Goal: Task Accomplishment & Management: Use online tool/utility

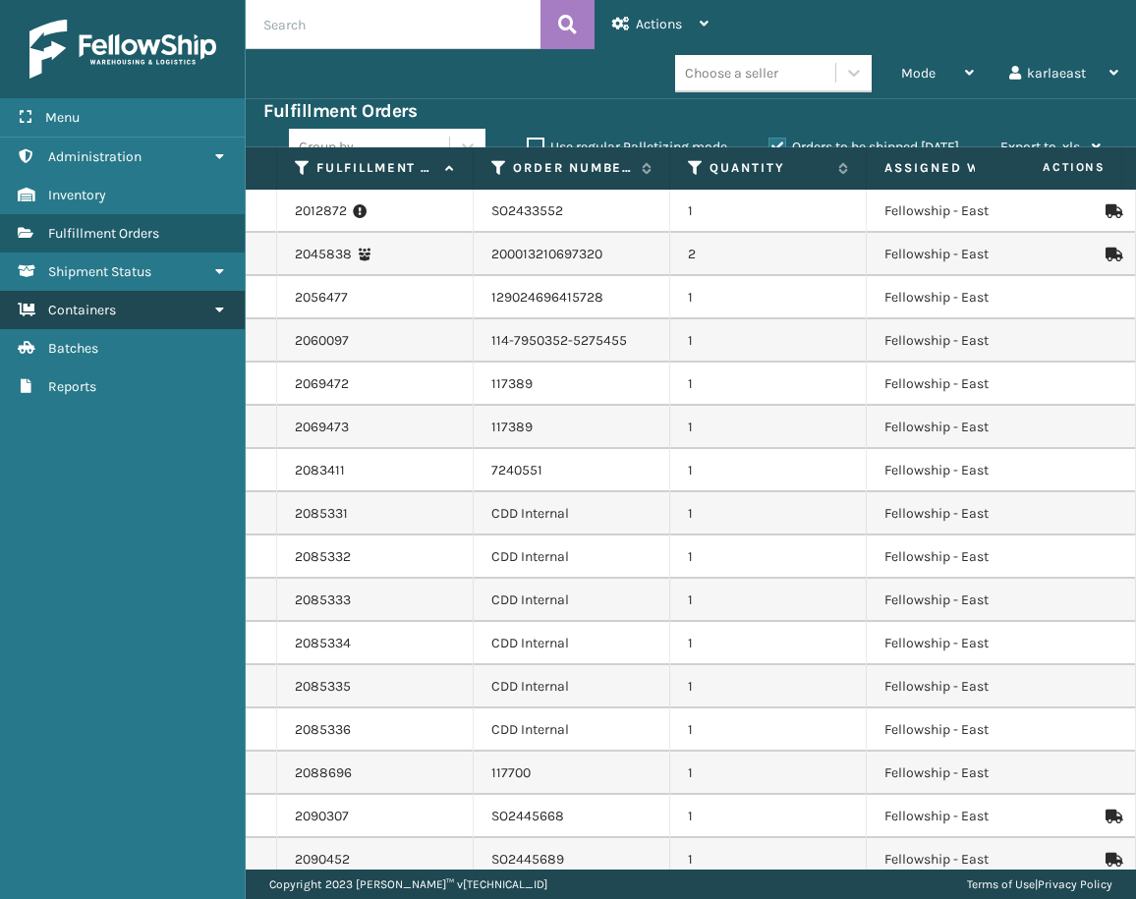
click at [179, 322] on link "Containers" at bounding box center [122, 310] width 245 height 38
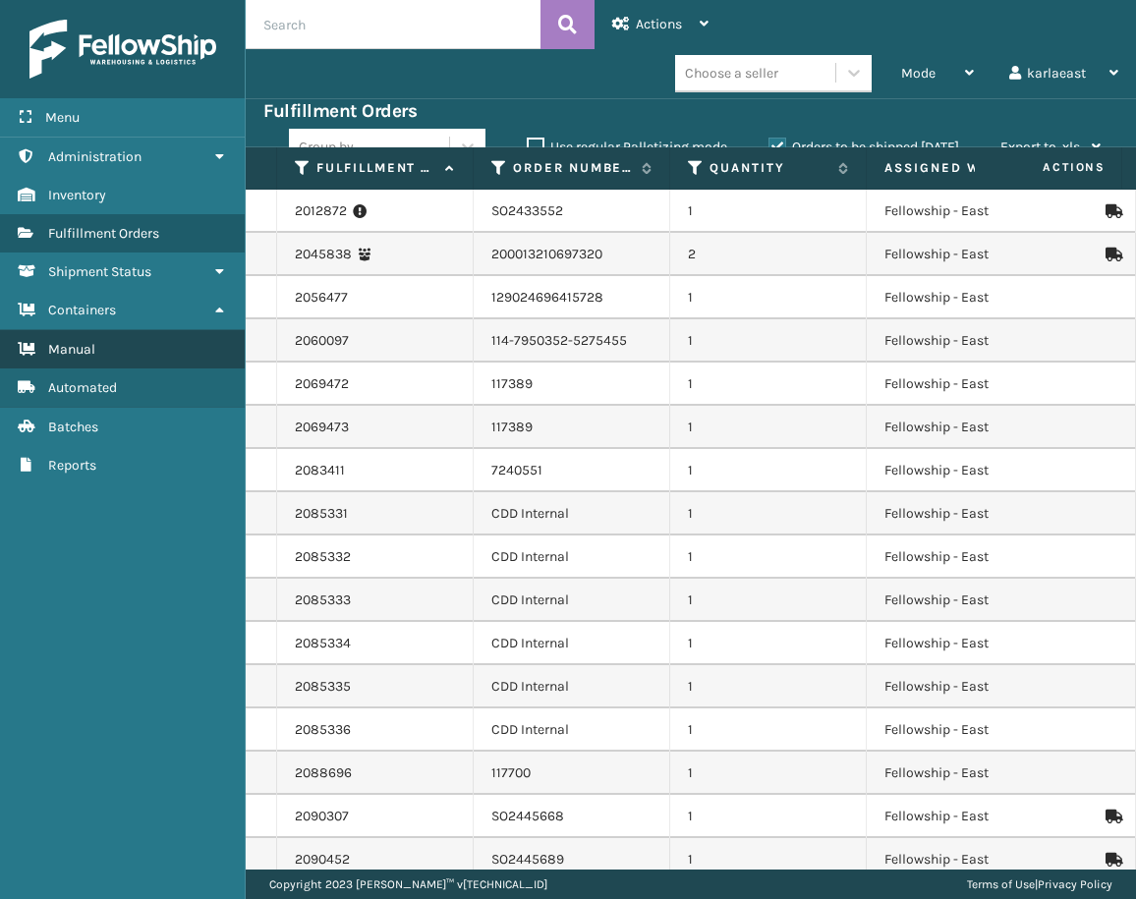
click at [90, 350] on span "Manual" at bounding box center [71, 349] width 47 height 17
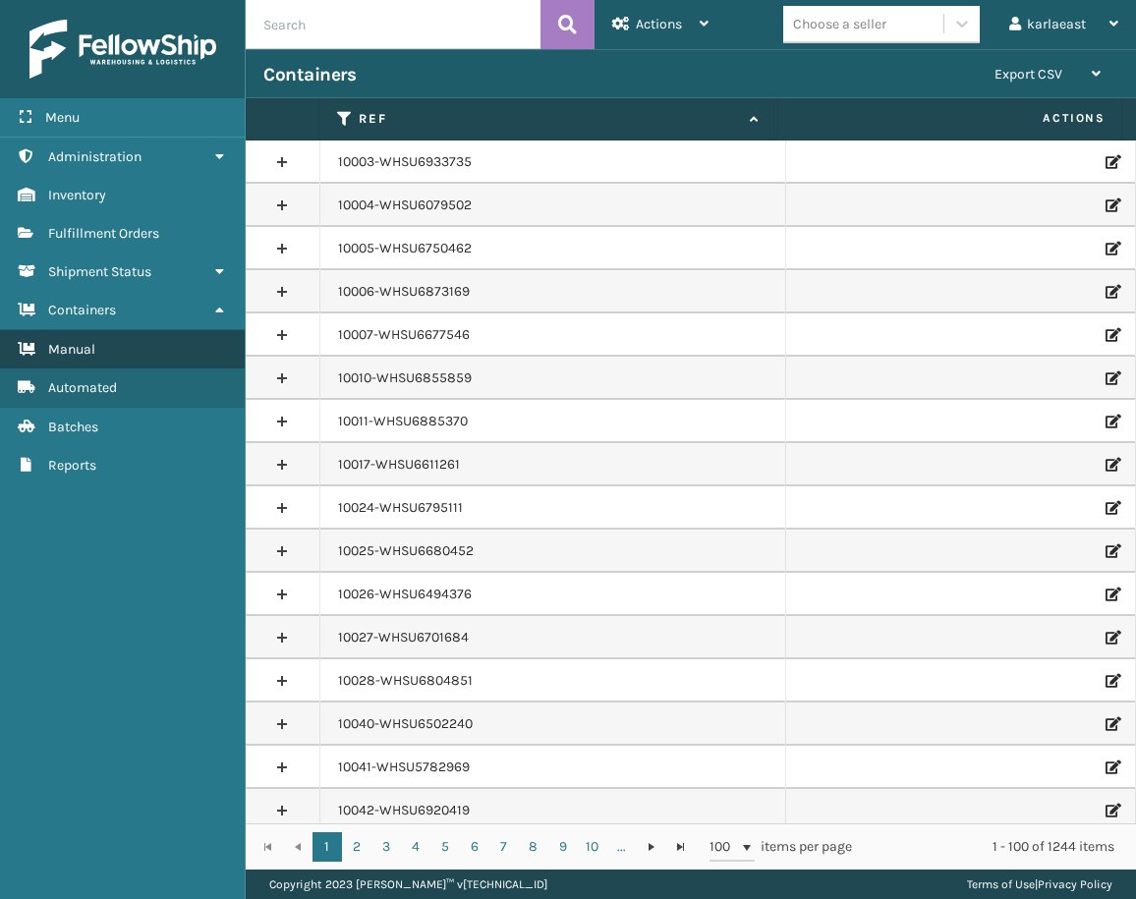
click at [129, 361] on link "Manual" at bounding box center [122, 349] width 245 height 38
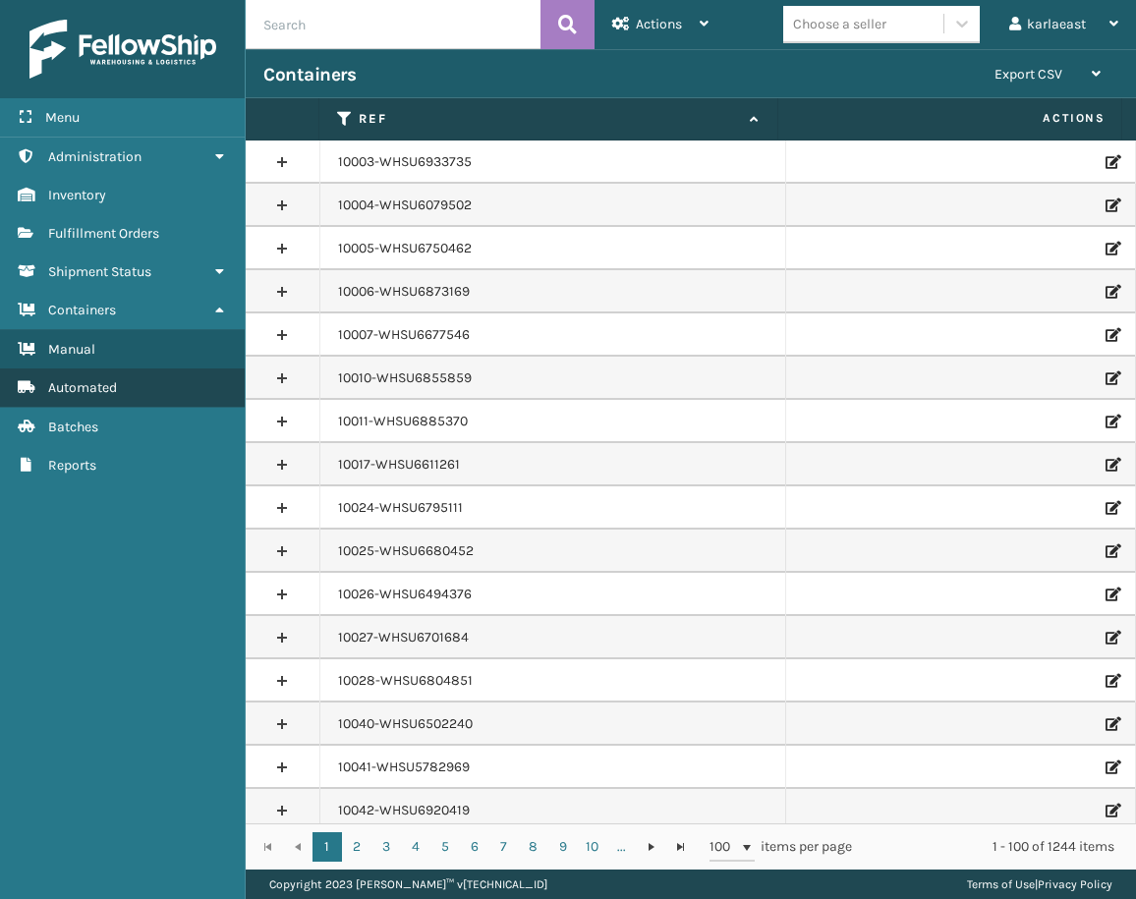
click at [115, 380] on span "Automated" at bounding box center [82, 387] width 69 height 17
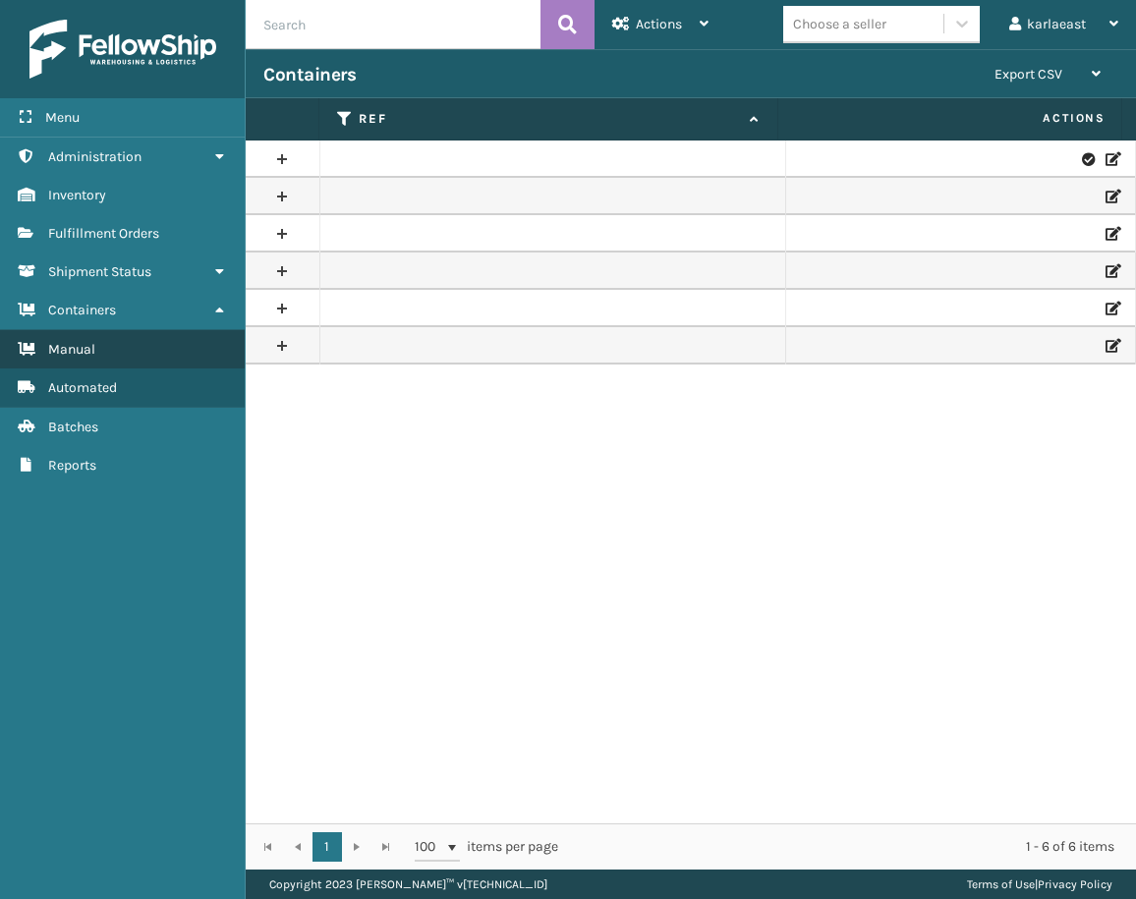
click at [92, 357] on span "Manual" at bounding box center [71, 349] width 47 height 17
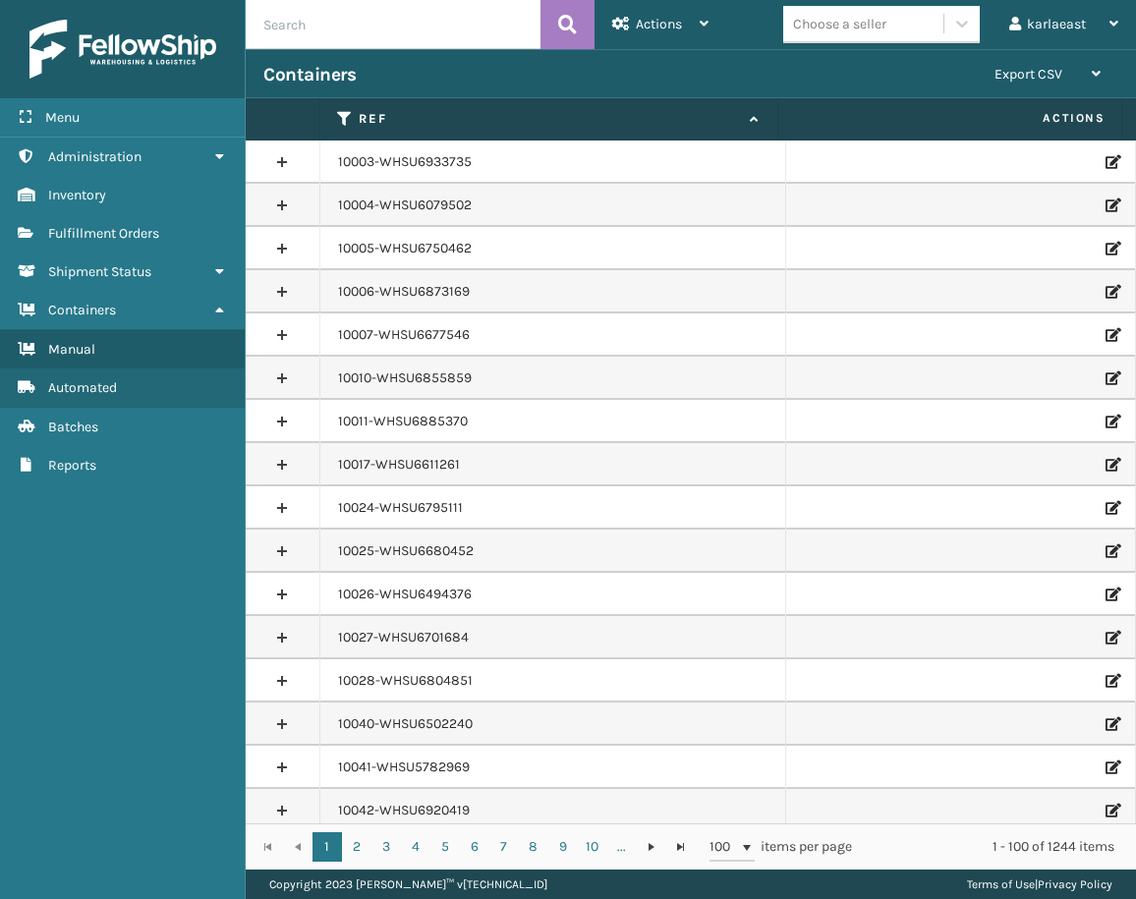
paste input "PO49713"
click at [590, 23] on button at bounding box center [567, 24] width 54 height 49
type input "PO49713"
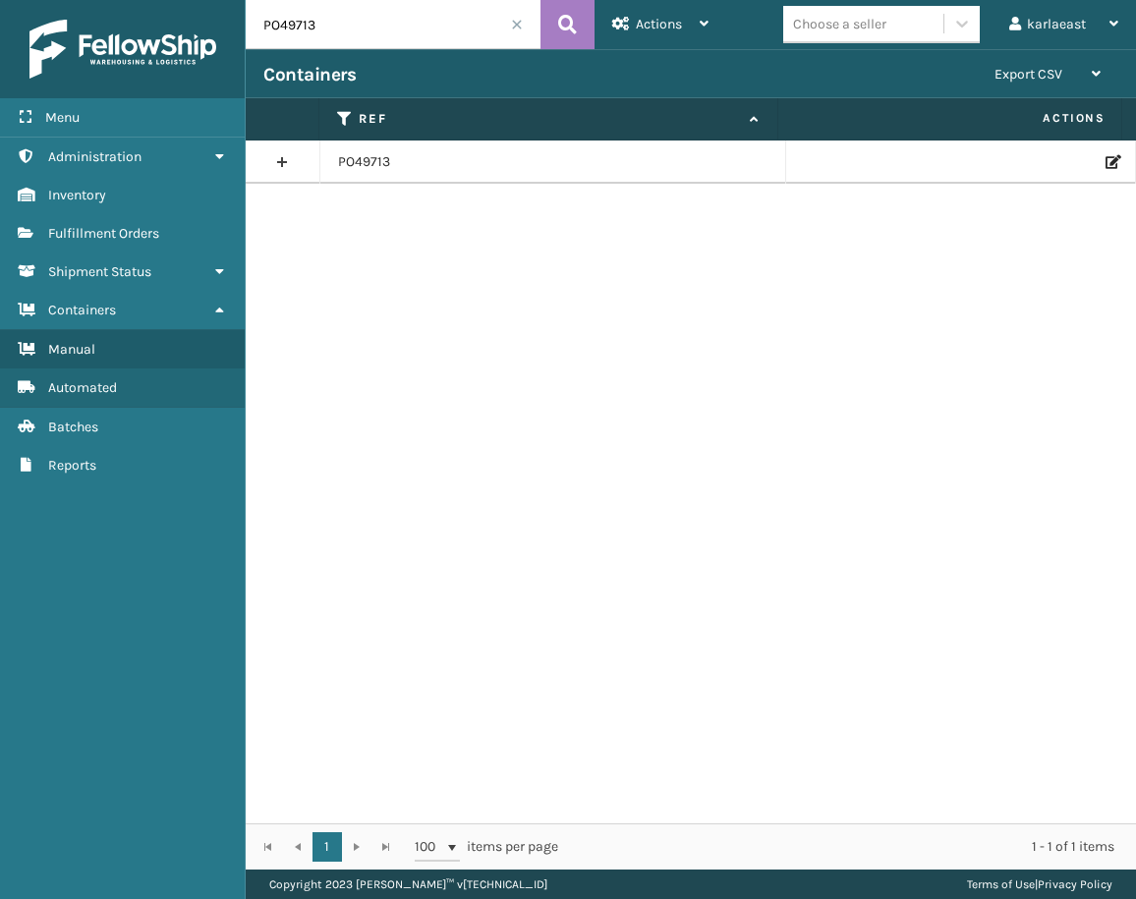
click at [1105, 162] on icon at bounding box center [1111, 162] width 12 height 14
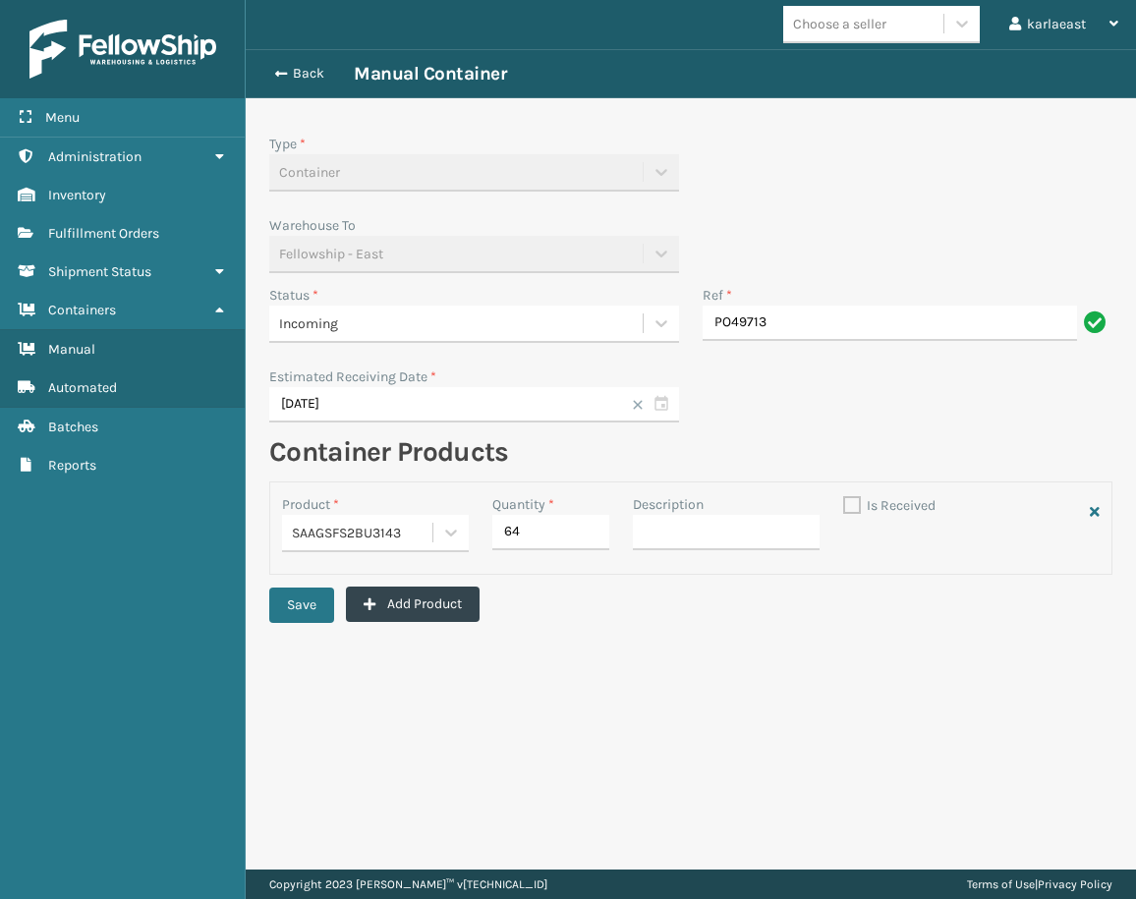
click at [437, 338] on div "Incoming" at bounding box center [455, 324] width 373 height 32
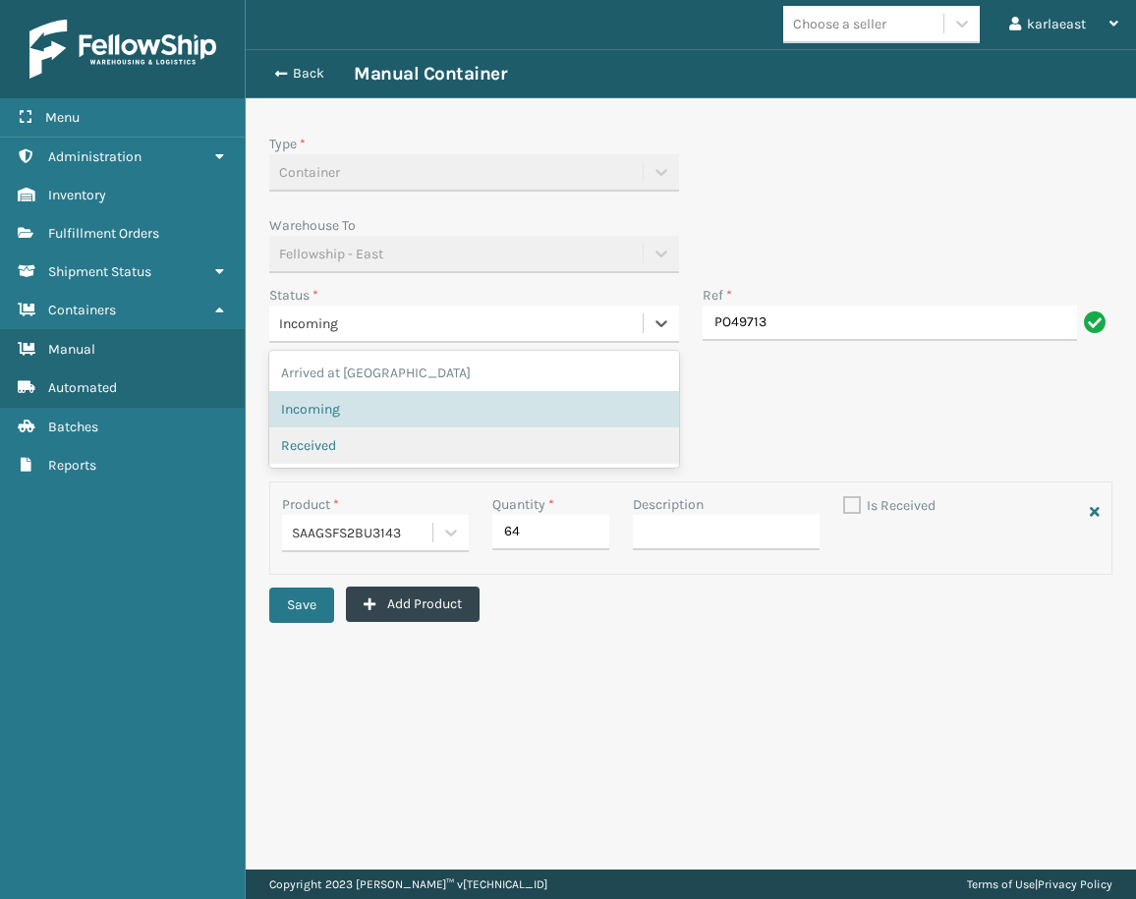
click at [330, 433] on div "Received" at bounding box center [474, 445] width 410 height 36
checkbox input "true"
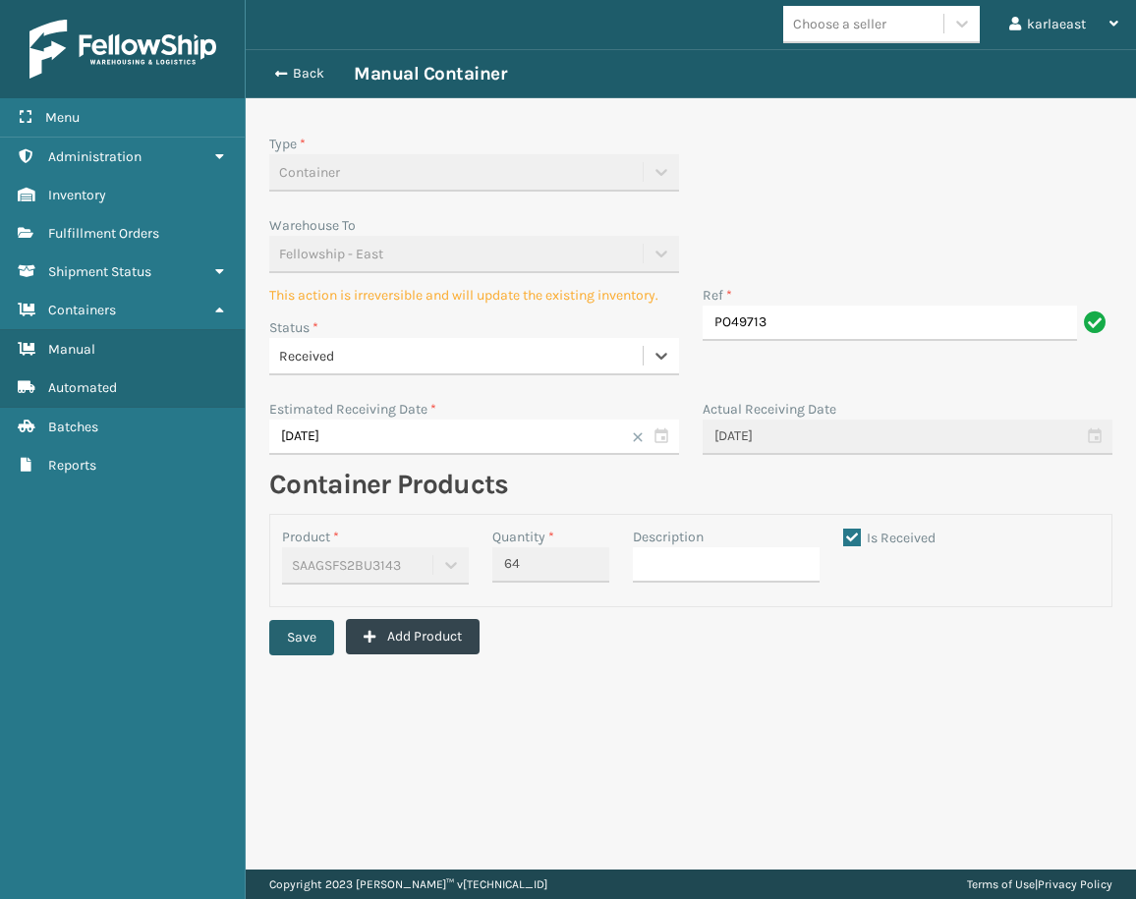
click at [315, 632] on button "Save" at bounding box center [301, 637] width 65 height 35
